Goal: Task Accomplishment & Management: Manage account settings

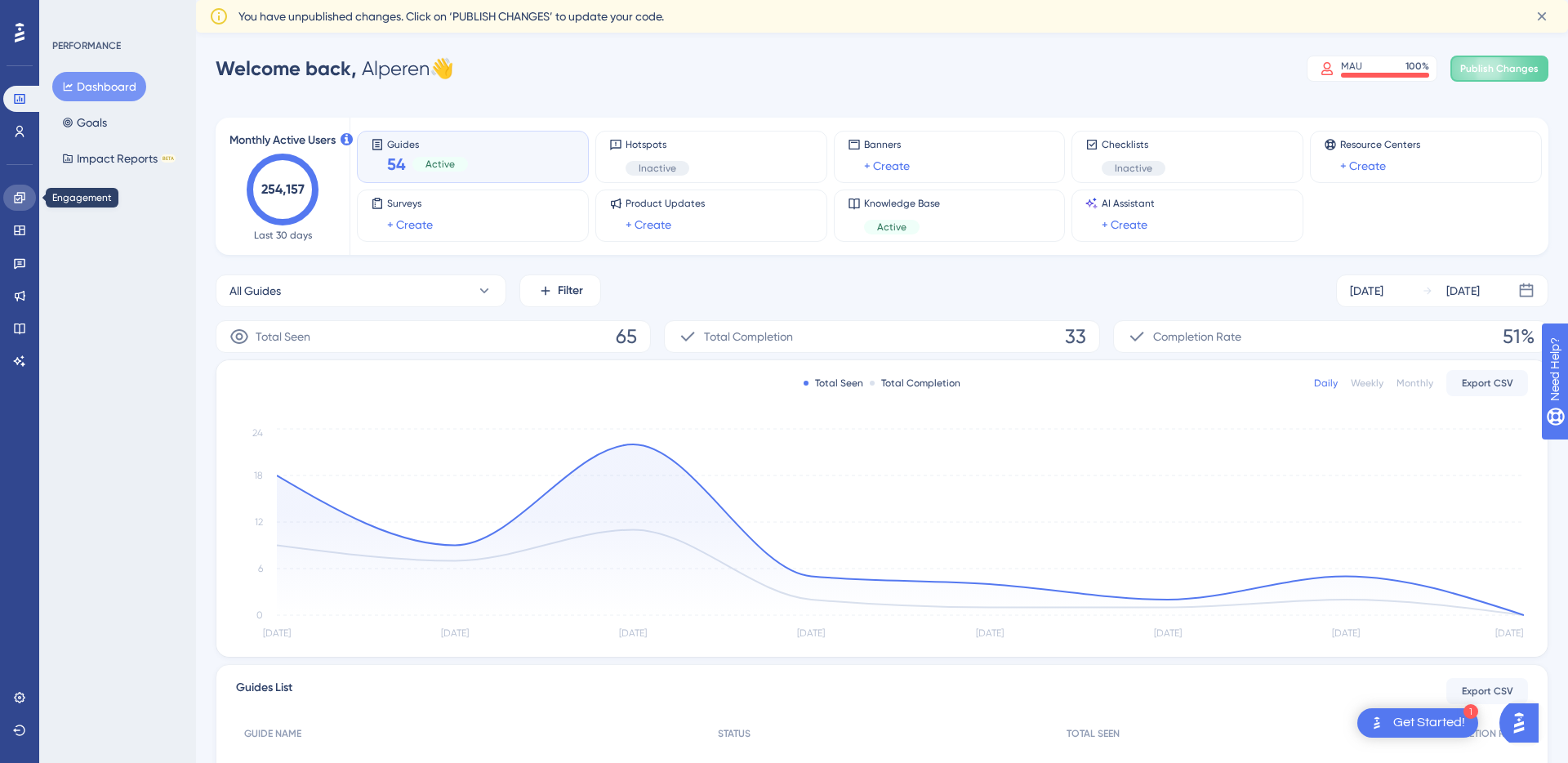
click at [9, 201] on link at bounding box center [20, 198] width 33 height 26
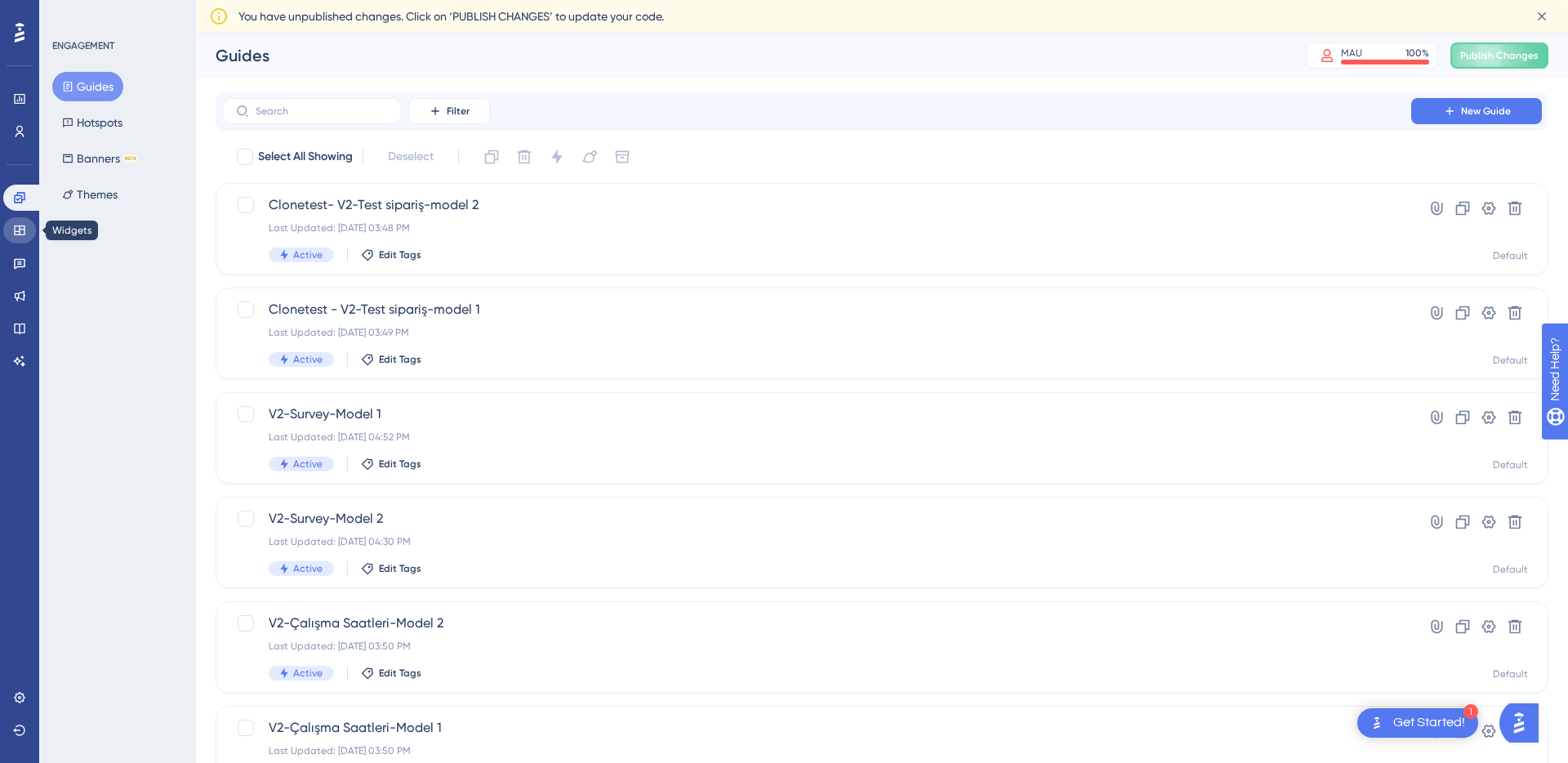
click at [10, 228] on link at bounding box center [20, 230] width 33 height 26
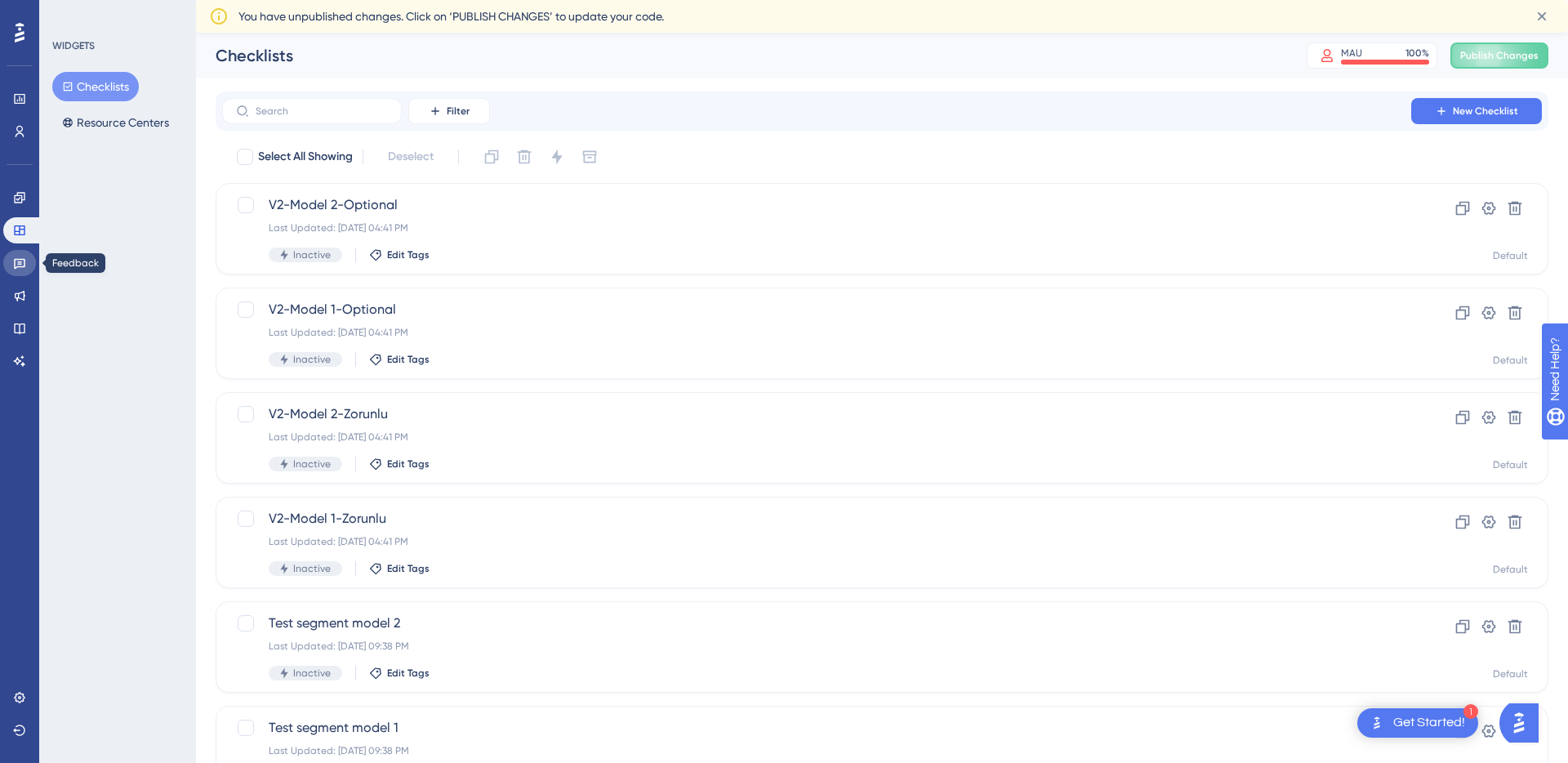
click at [10, 257] on link at bounding box center [20, 263] width 33 height 26
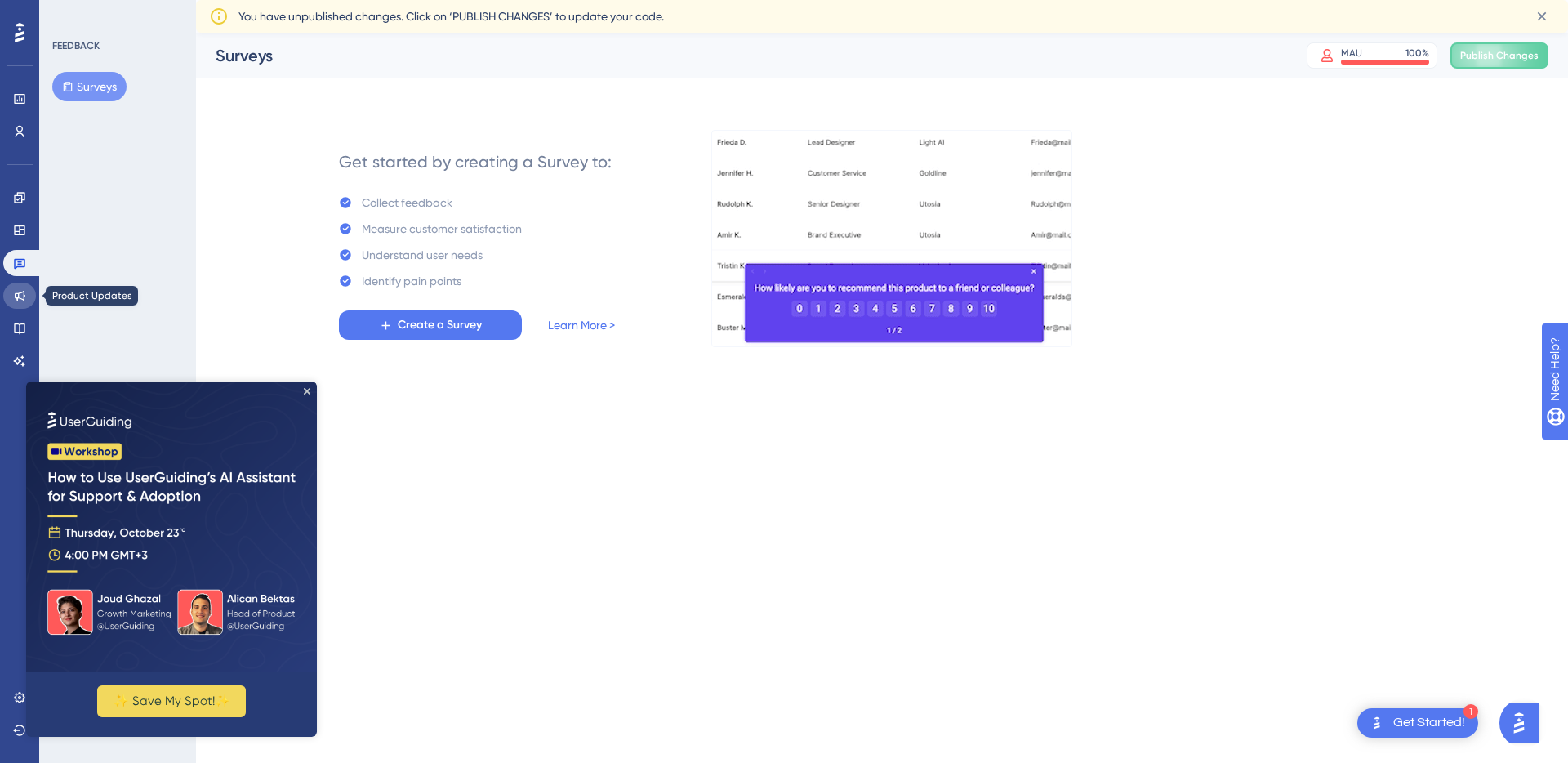
click at [16, 296] on icon at bounding box center [20, 296] width 10 height 10
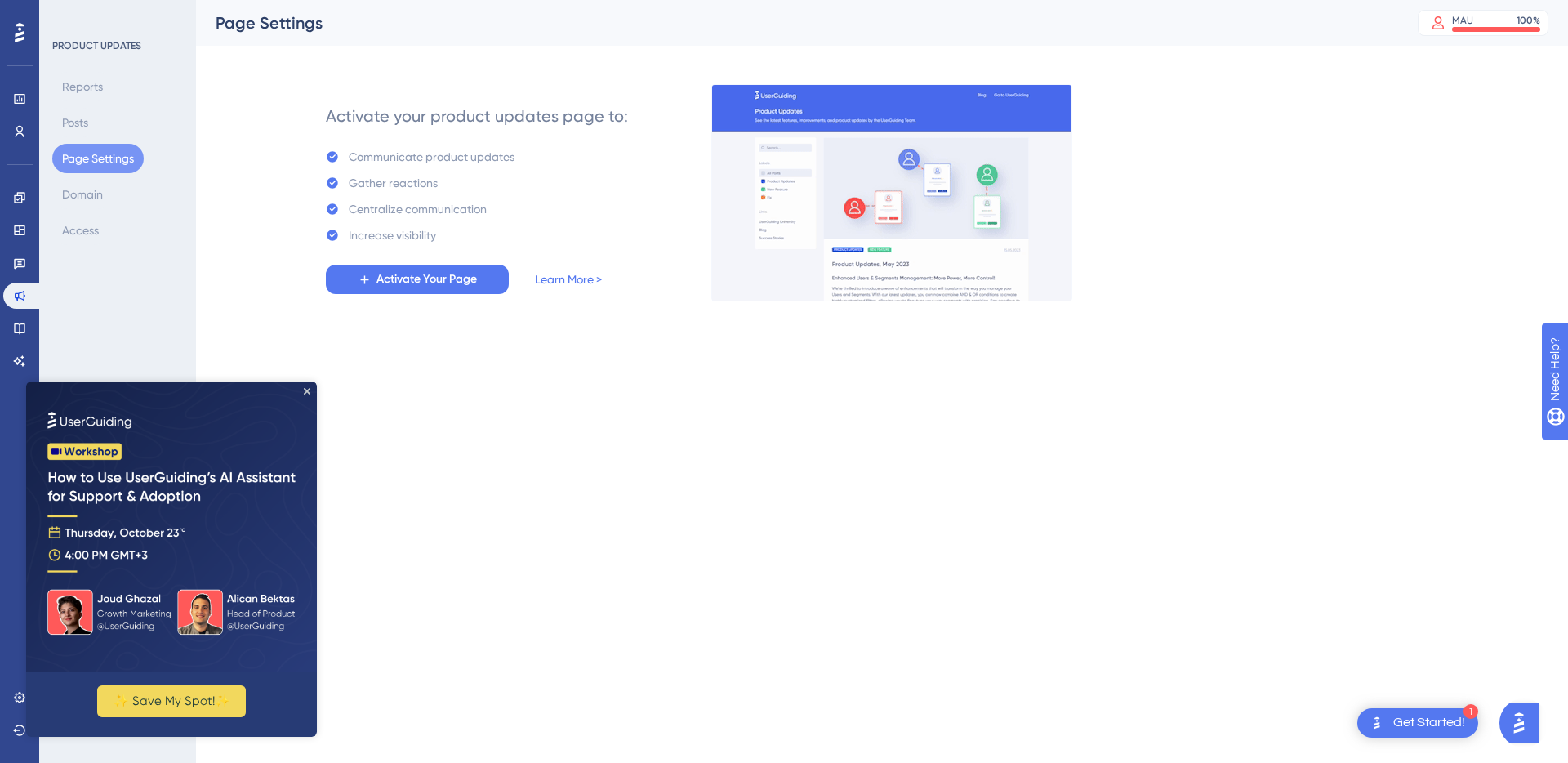
click at [302, 388] on img at bounding box center [171, 527] width 291 height 291
click at [304, 390] on icon "Close Preview" at bounding box center [307, 391] width 7 height 7
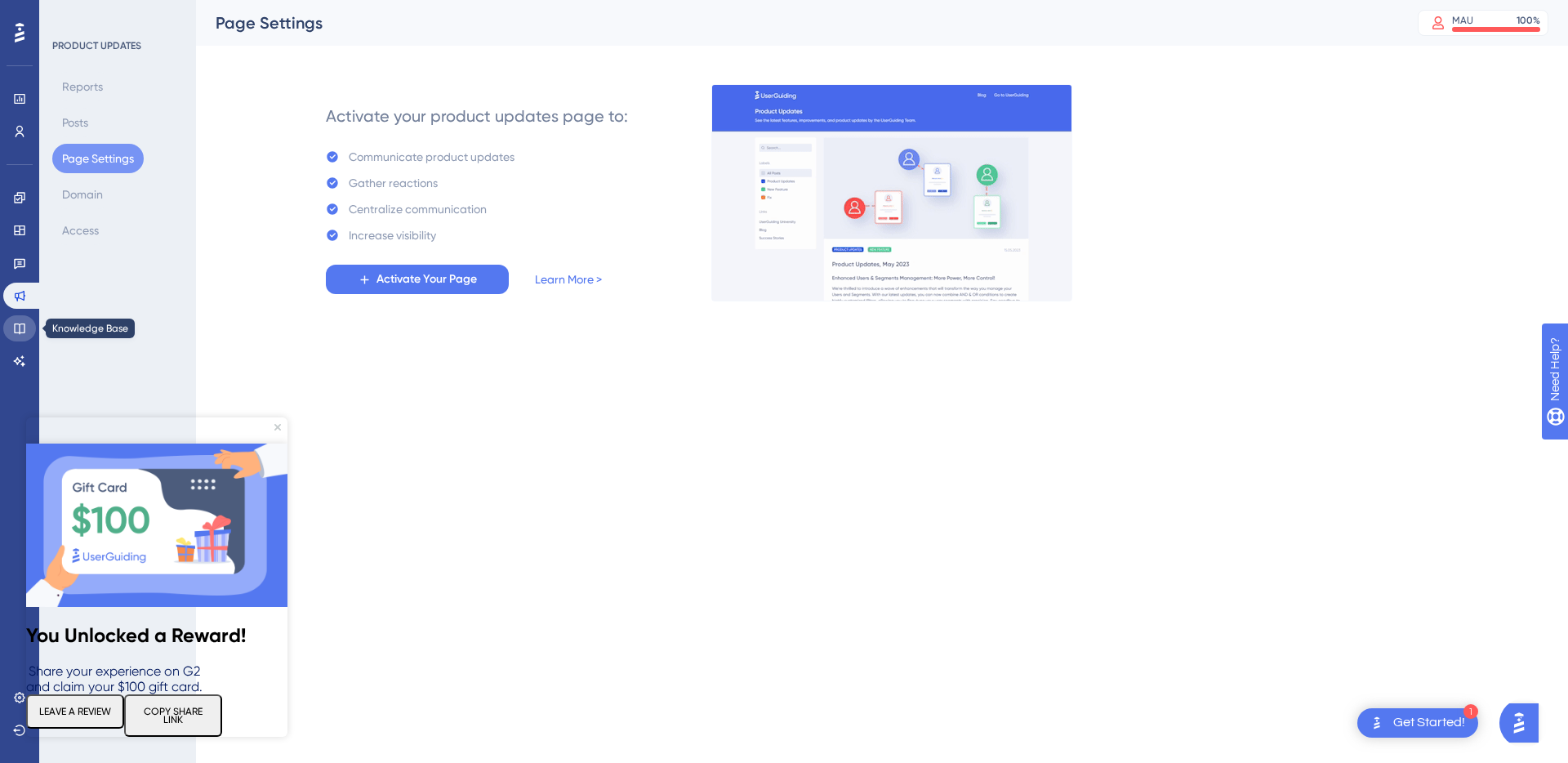
click at [20, 323] on icon at bounding box center [19, 328] width 10 height 10
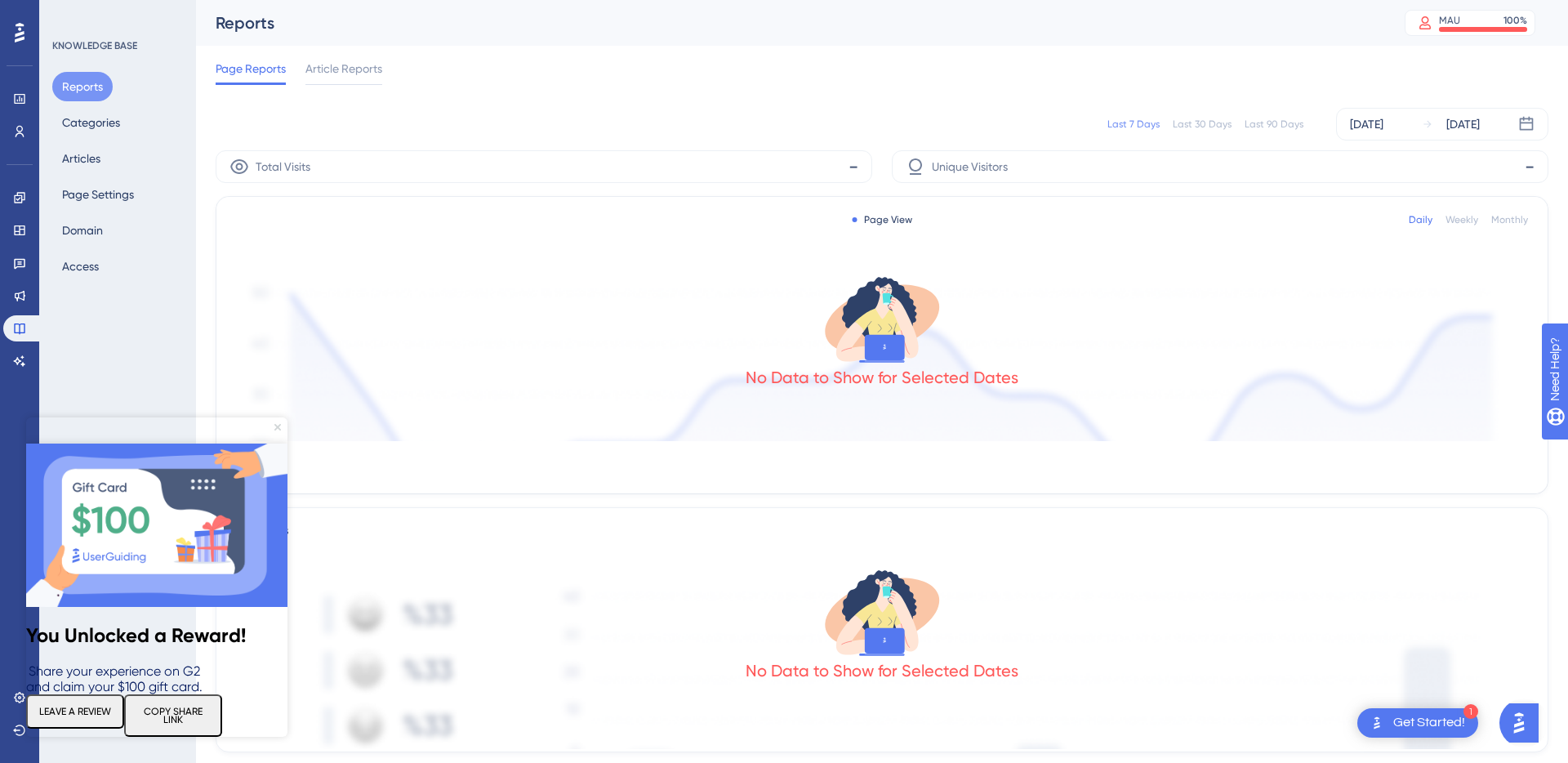
click at [278, 428] on icon "Close Preview" at bounding box center [277, 427] width 7 height 7
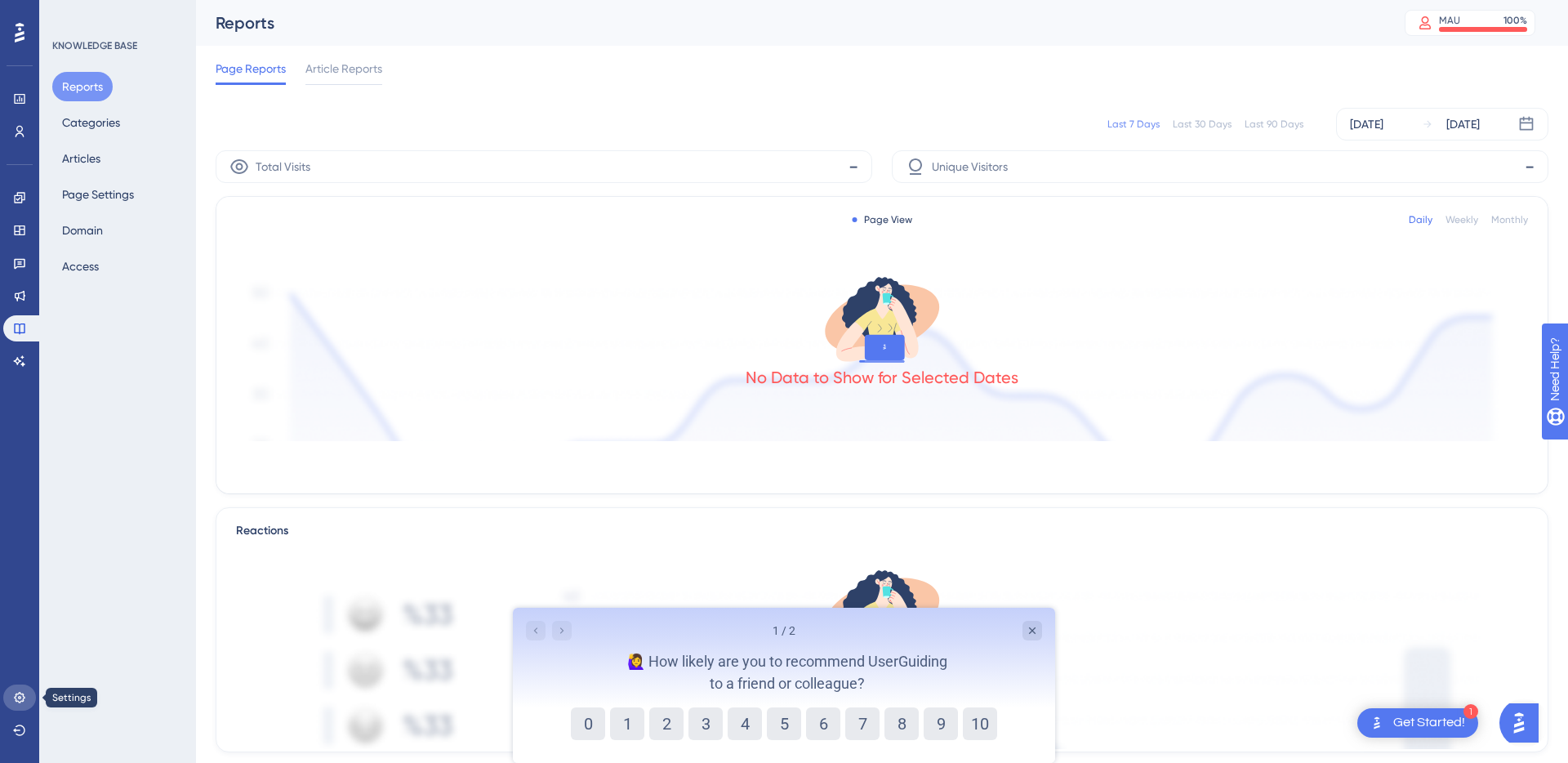
click at [20, 696] on icon at bounding box center [19, 697] width 10 height 10
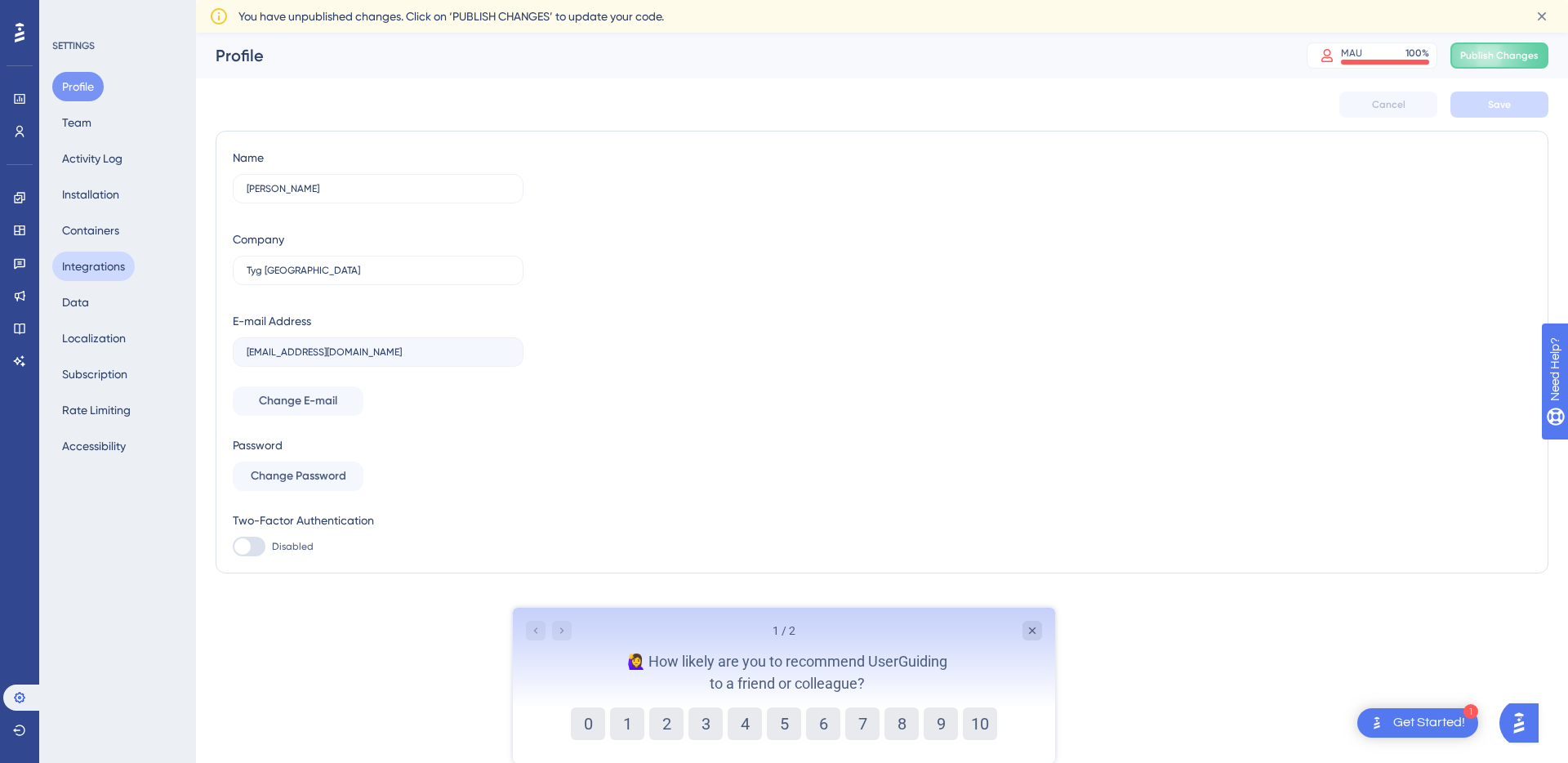
click at [114, 257] on button "Integrations" at bounding box center [93, 267] width 83 height 30
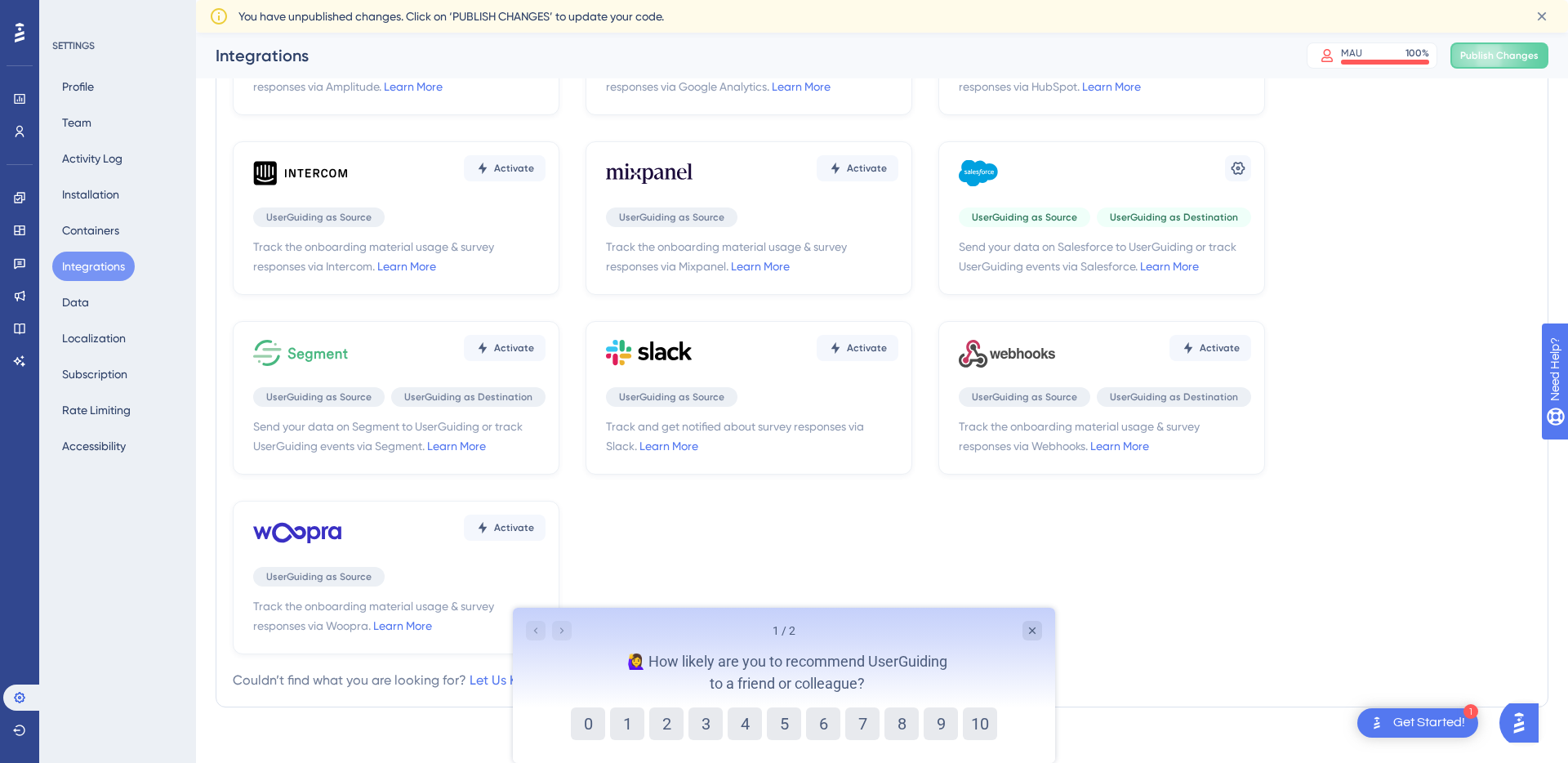
scroll to position [173, 0]
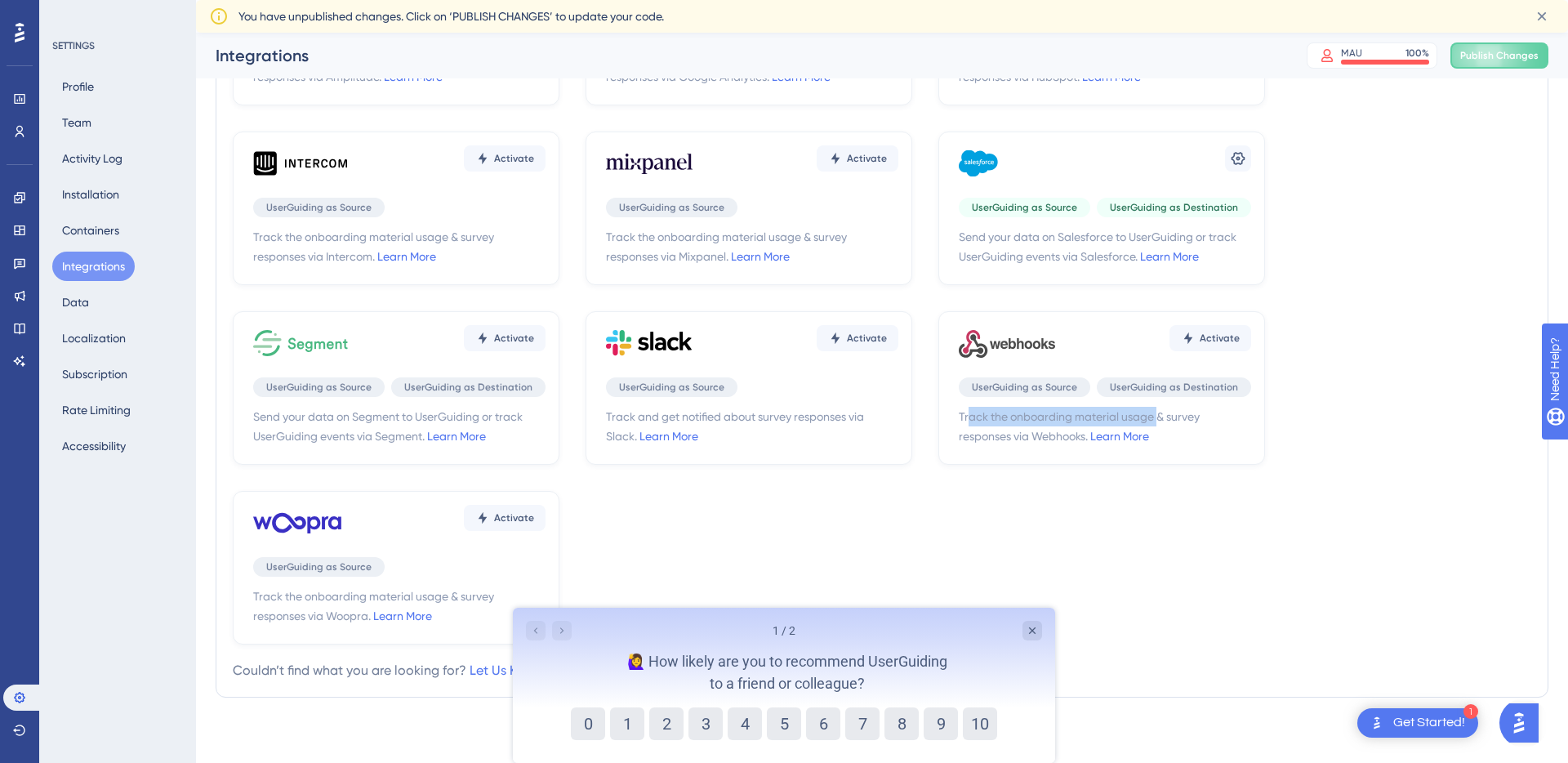
drag, startPoint x: 969, startPoint y: 418, endPoint x: 1161, endPoint y: 415, distance: 192.0
click at [1161, 415] on span "Track the onboarding material usage & survey responses via Webhooks. Learn More" at bounding box center [1104, 427] width 293 height 39
click at [1334, 409] on div "Activate UserGuiding as Source UserGuiding as Destination Track the onboarding …" at bounding box center [882, 297] width 1299 height 692
click at [1022, 338] on icon at bounding box center [1007, 343] width 98 height 49
click at [1014, 386] on span "UserGuiding as Source" at bounding box center [1024, 388] width 105 height 13
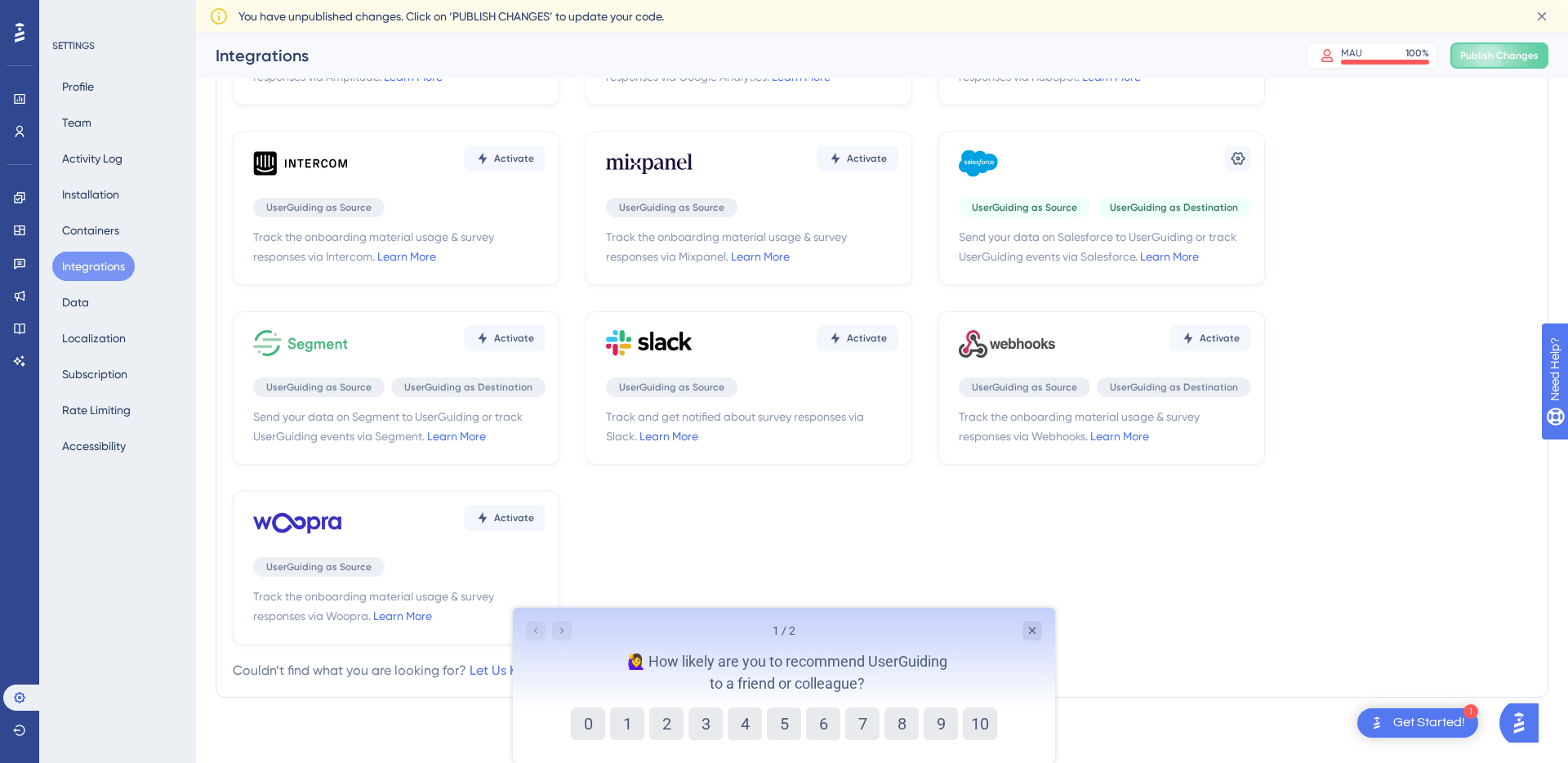
click at [1115, 443] on span "Track the onboarding material usage & survey responses via Webhooks. Learn More" at bounding box center [1104, 427] width 293 height 39
click at [1116, 437] on link "Learn More" at bounding box center [1119, 436] width 59 height 13
